Goal: Find specific page/section: Find specific page/section

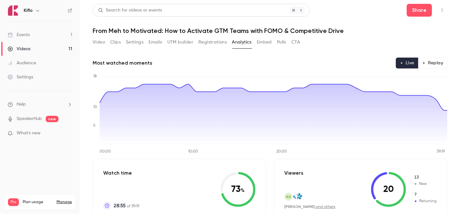
click at [38, 36] on link "Events 1" at bounding box center [40, 35] width 80 height 14
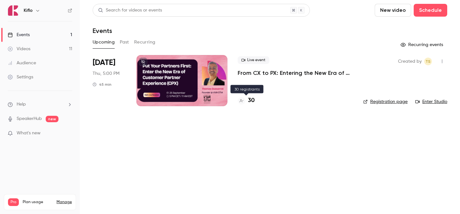
click at [250, 98] on h4 "30" at bounding box center [251, 100] width 7 height 9
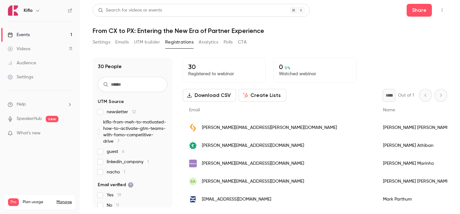
click at [123, 161] on span "linkedin_company 1" at bounding box center [128, 161] width 42 height 6
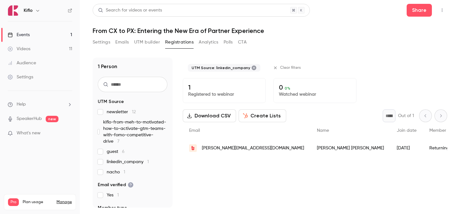
click at [123, 161] on span "linkedin_company 1" at bounding box center [128, 161] width 42 height 6
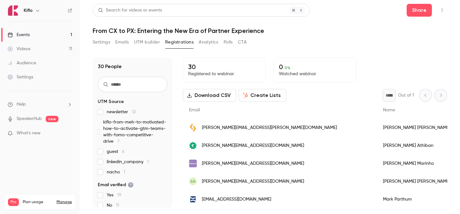
scroll to position [108, 0]
